Goal: Complete application form

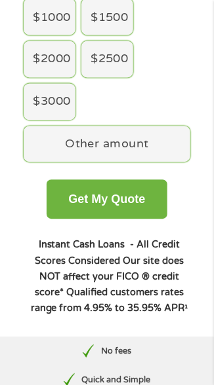
scroll to position [235, 0]
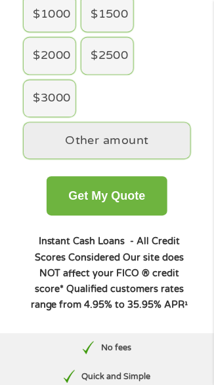
click at [152, 134] on div "Other amount" at bounding box center [107, 141] width 166 height 37
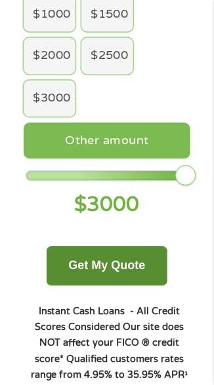
click at [130, 252] on button "Get My Quote" at bounding box center [107, 266] width 121 height 39
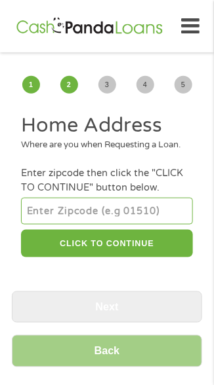
click at [157, 224] on input "number" at bounding box center [106, 211] width 171 height 26
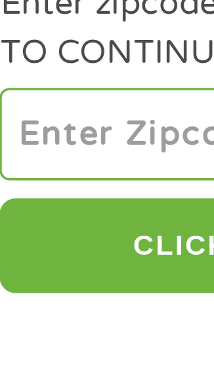
type input "70092"
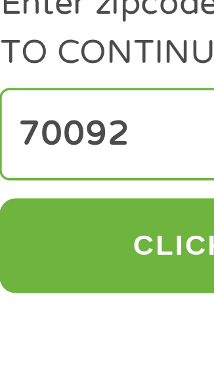
select select "Louisiana"
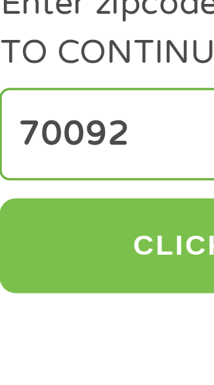
click at [64, 258] on button "CLICK TO CONTINUE" at bounding box center [106, 244] width 171 height 28
type input "70092"
type input "Violet"
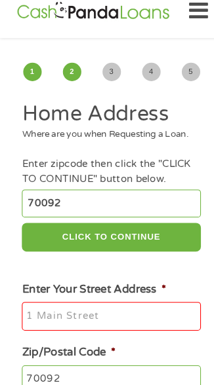
click at [133, 333] on input "Enter Your Street Address *" at bounding box center [106, 320] width 171 height 28
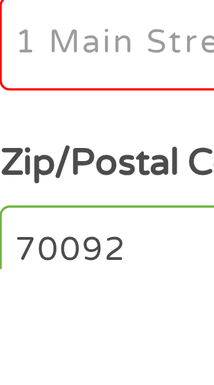
type input "5012 e. St. Bernard hwy lot 36"
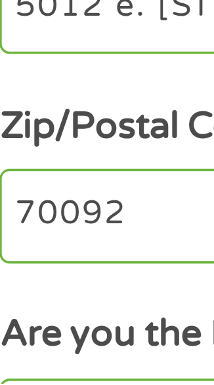
scroll to position [44, 0]
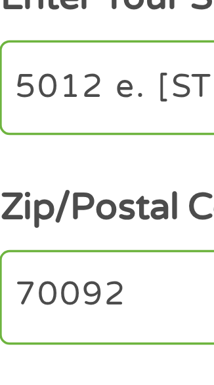
click at [43, 341] on input "70092" at bounding box center [106, 337] width 171 height 28
click at [44, 343] on input "70092" at bounding box center [106, 337] width 171 height 28
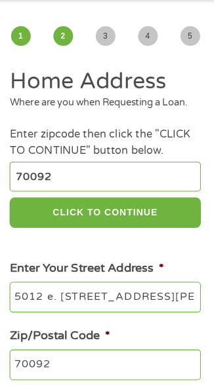
scroll to position [45, 0]
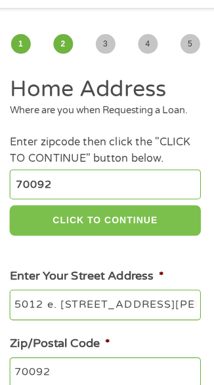
click at [44, 213] on button "CLICK TO CONTINUE" at bounding box center [106, 199] width 171 height 28
click at [41, 207] on button "CLICK TO CONTINUE" at bounding box center [106, 199] width 171 height 28
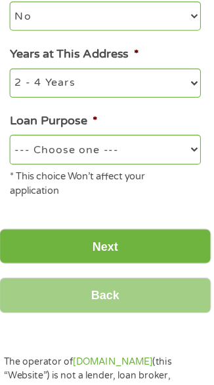
scroll to position [411, 0]
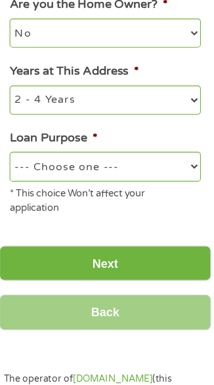
click at [173, 153] on select "--- Choose one --- Pay Bills Debt Consolidation Home Improvement Major Purchase…" at bounding box center [106, 149] width 171 height 26
select select "medicalexpenses"
click at [21, 151] on select "--- Choose one --- Pay Bills Debt Consolidation Home Improvement Major Purchase…" at bounding box center [106, 149] width 171 height 26
click at [137, 98] on select "1 Year or less 1 - 2 Years 2 - 4 Years Over 4 Years" at bounding box center [106, 90] width 171 height 26
select select "60months"
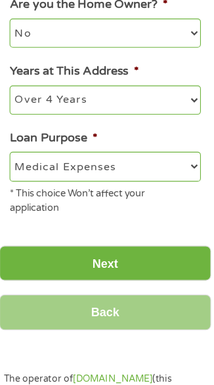
click at [21, 91] on select "1 Year or less 1 - 2 Years 2 - 4 Years Over 4 Years" at bounding box center [106, 90] width 171 height 26
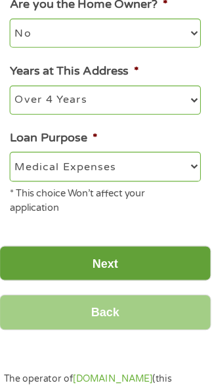
click at [164, 244] on input "Next" at bounding box center [107, 237] width 190 height 32
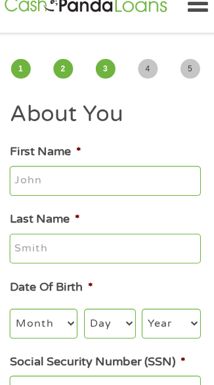
scroll to position [0, 0]
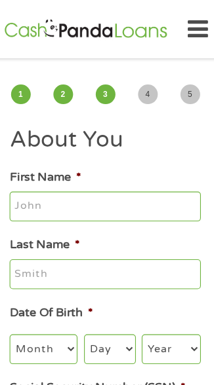
click at [164, 184] on input "First Name *" at bounding box center [106, 186] width 171 height 28
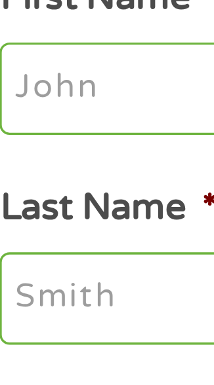
type input "Susan"
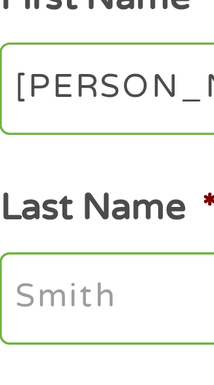
type input "Marchand"
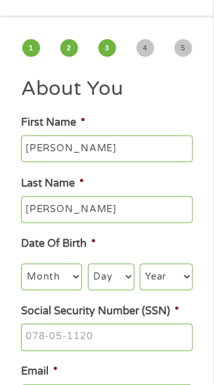
scroll to position [37, 0]
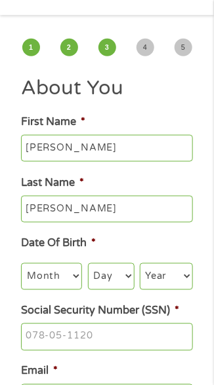
click at [56, 277] on select "Month 1 2 3 4 5 6 7 8 9 10 11 12" at bounding box center [51, 276] width 61 height 26
select select "11"
click at [21, 265] on select "Month 1 2 3 4 5 6 7 8 9 10 11 12" at bounding box center [51, 276] width 61 height 26
click at [109, 274] on select "Day 1 2 3 4 5 6 7 8 9 10 11 12 13 14 15 16 17 18 19 20 21 22 23 24 25 26 27 28 …" at bounding box center [111, 276] width 47 height 26
select select "14"
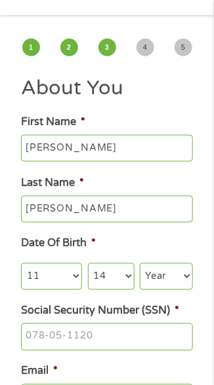
click at [88, 265] on select "Day 1 2 3 4 5 6 7 8 9 10 11 12 13 14 15 16 17 18 19 20 21 22 23 24 25 26 27 28 …" at bounding box center [111, 276] width 47 height 26
click at [164, 274] on select "Year 2007 2006 2005 2004 2003 2002 2001 2000 1999 1998 1997 1996 1995 1994 1993…" at bounding box center [166, 276] width 53 height 26
select select "1990"
click at [140, 265] on select "Year 2007 2006 2005 2004 2003 2002 2001 2000 1999 1998 1997 1996 1995 1994 1993…" at bounding box center [166, 276] width 53 height 26
click at [157, 344] on input "Social Security Number (SSN) *" at bounding box center [106, 338] width 171 height 28
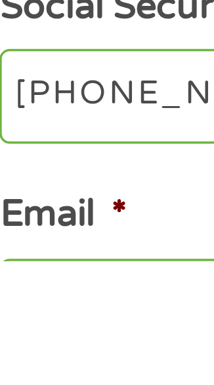
type input "439-79-4304"
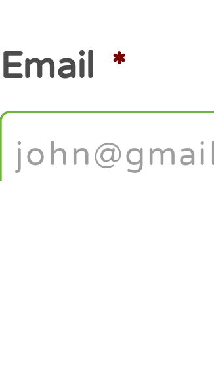
click at [62, 376] on input "Email *" at bounding box center [106, 379] width 171 height 28
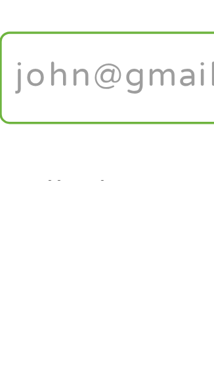
type input "susanmarchand8@gmail.com"
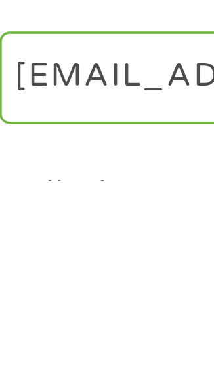
type input "(504) 508-9721"
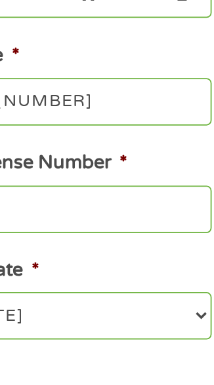
scroll to position [373, 0]
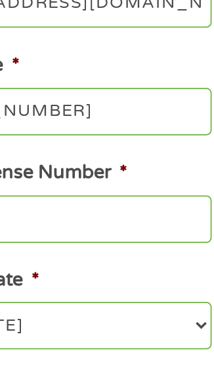
click at [142, 189] on input "Driver License Number *" at bounding box center [106, 184] width 171 height 28
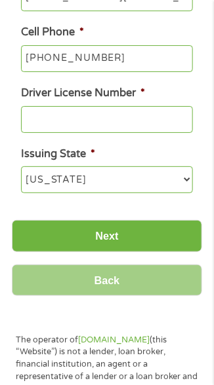
click at [132, 118] on input "Driver License Number *" at bounding box center [106, 120] width 171 height 28
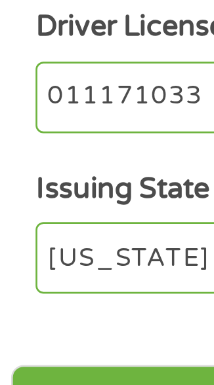
scroll to position [438, 0]
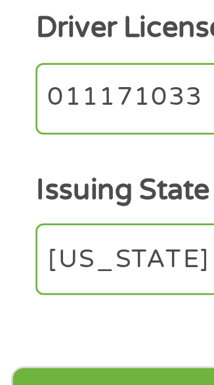
type input "011171033"
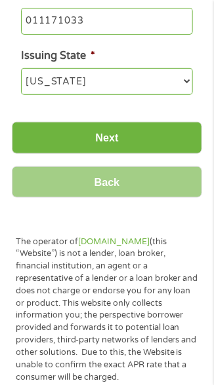
scroll to position [526, 0]
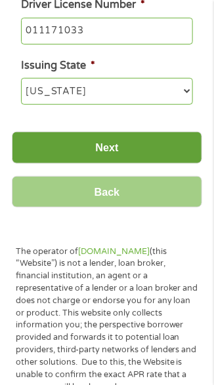
click at [166, 147] on input "Next" at bounding box center [107, 148] width 190 height 32
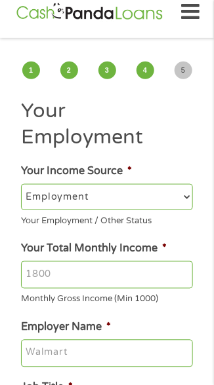
scroll to position [0, 0]
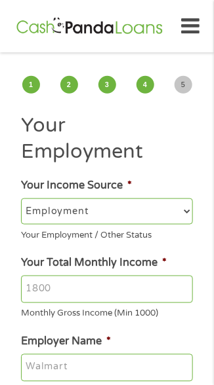
click at [156, 199] on select "--- Choose one --- Employment Self Employed Benefits" at bounding box center [106, 212] width 171 height 26
select select "selfEmployed"
click at [21, 199] on select "--- Choose one --- Employment Self Employed Benefits" at bounding box center [106, 212] width 171 height 26
click at [147, 276] on input "Your Total Monthly Income *" at bounding box center [106, 290] width 171 height 28
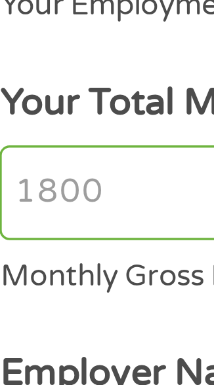
click at [69, 276] on input "Your Total Monthly Income *" at bounding box center [106, 290] width 171 height 28
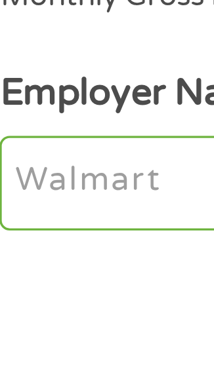
type input "2800"
click at [73, 354] on input "Employer Name *" at bounding box center [106, 368] width 171 height 28
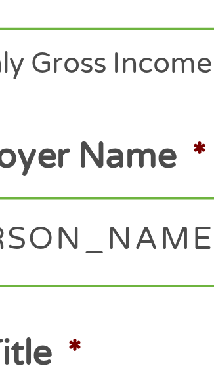
scroll to position [26, 0]
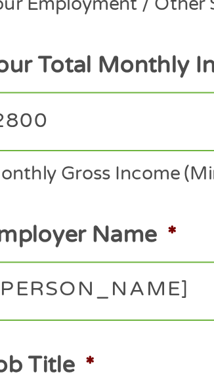
type input "Susan Marchand"
